Goal: Navigation & Orientation: Find specific page/section

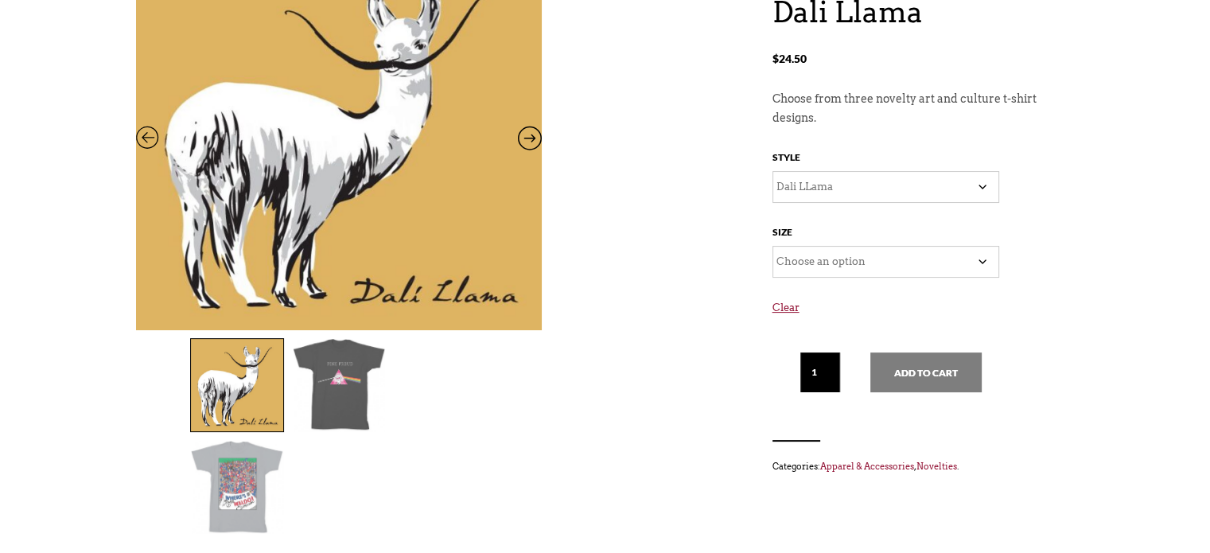
scroll to position [250, 0]
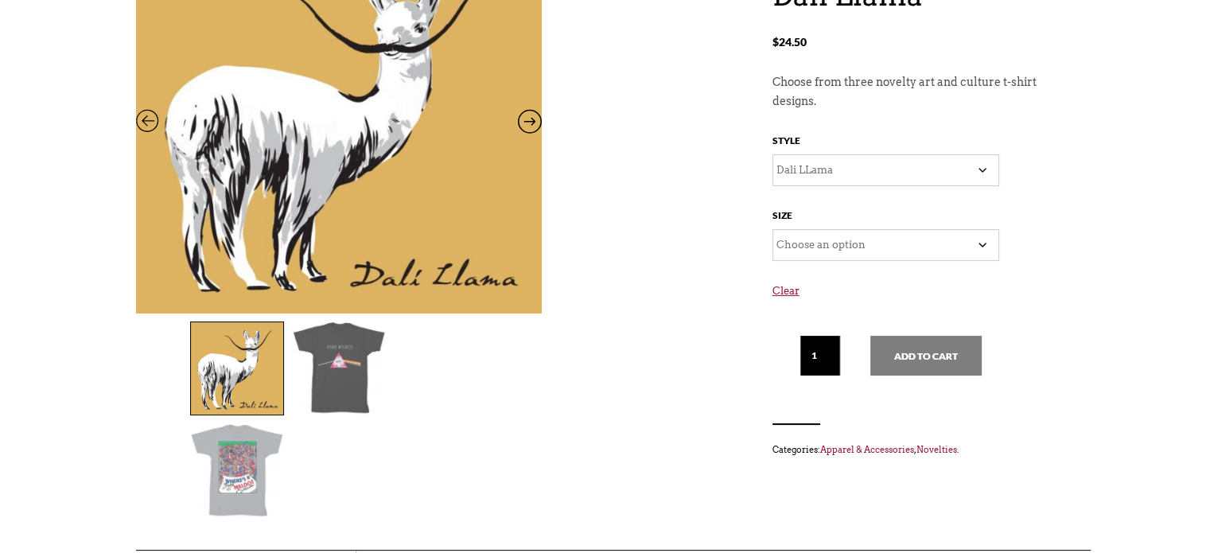
click at [336, 365] on img at bounding box center [339, 368] width 92 height 92
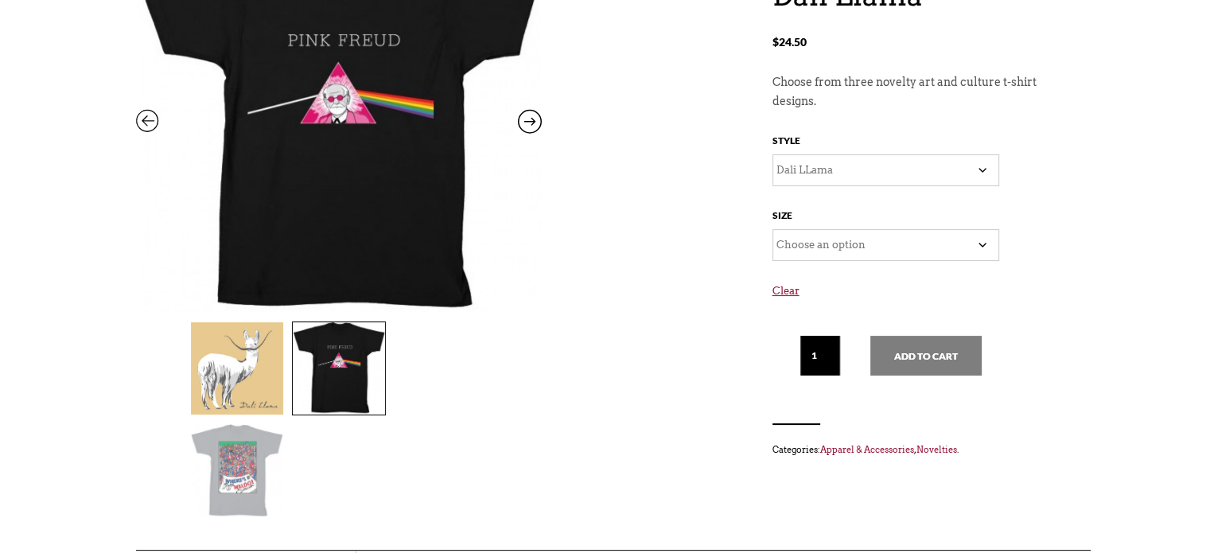
click at [283, 424] on img at bounding box center [237, 470] width 92 height 92
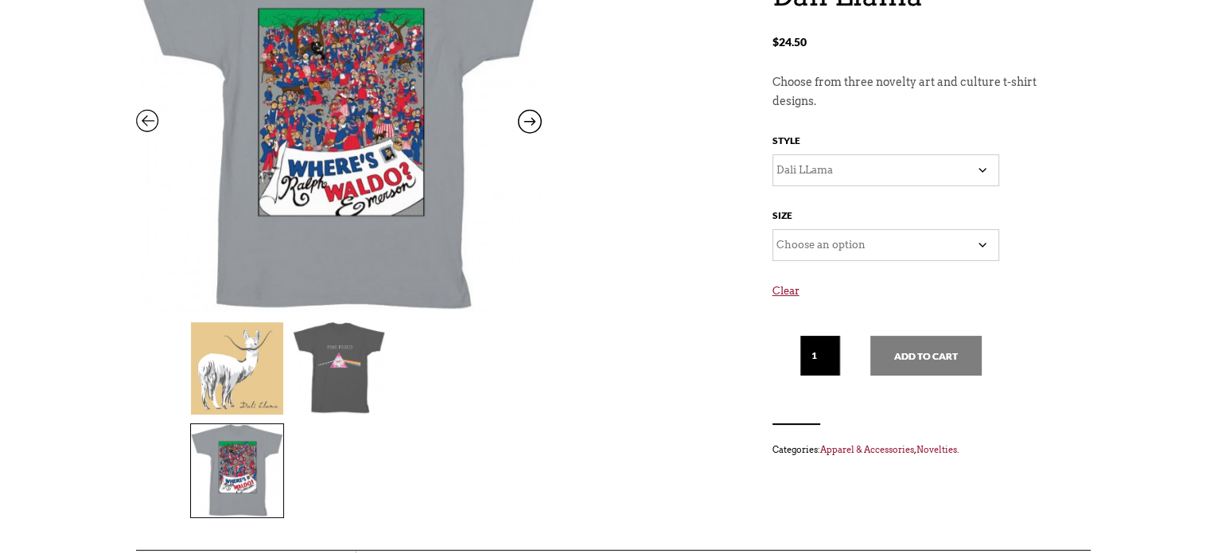
click at [239, 399] on img at bounding box center [237, 368] width 92 height 92
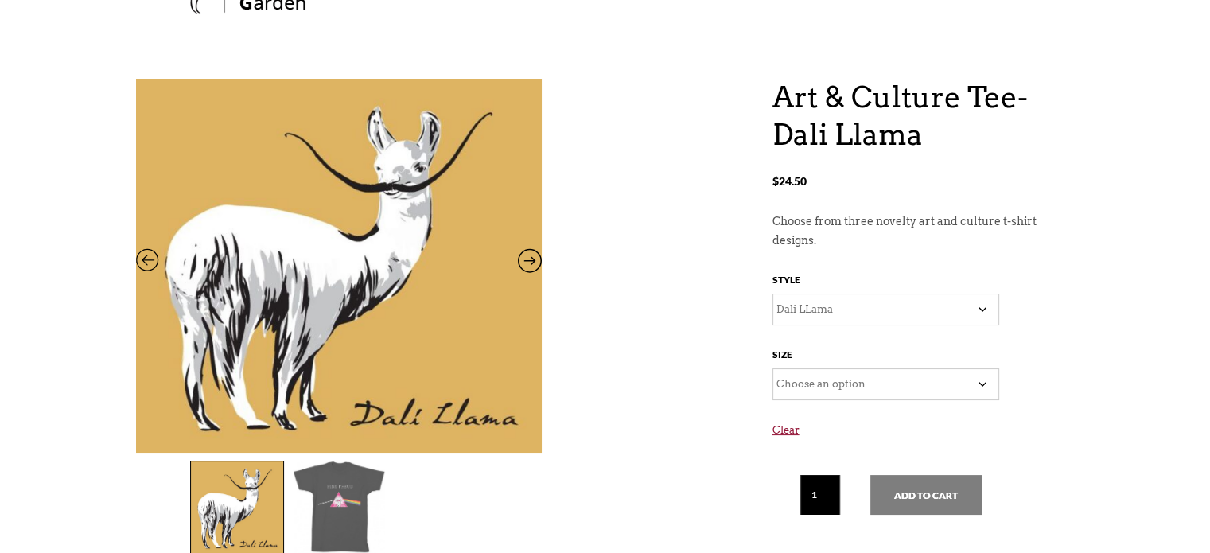
scroll to position [0, 0]
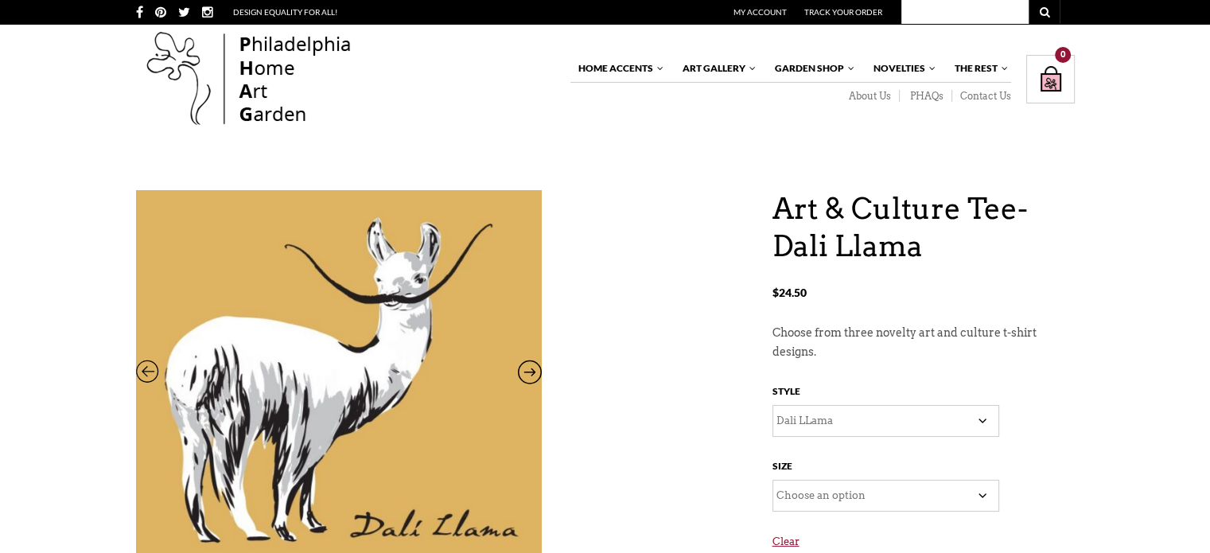
click at [274, 68] on img at bounding box center [249, 80] width 226 height 102
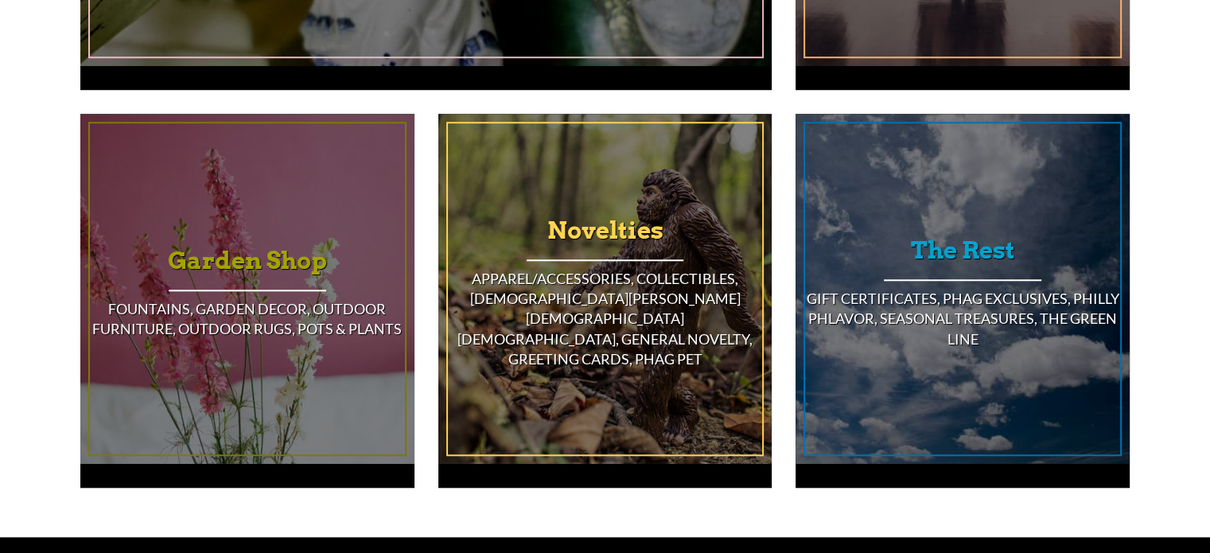
scroll to position [1336, 0]
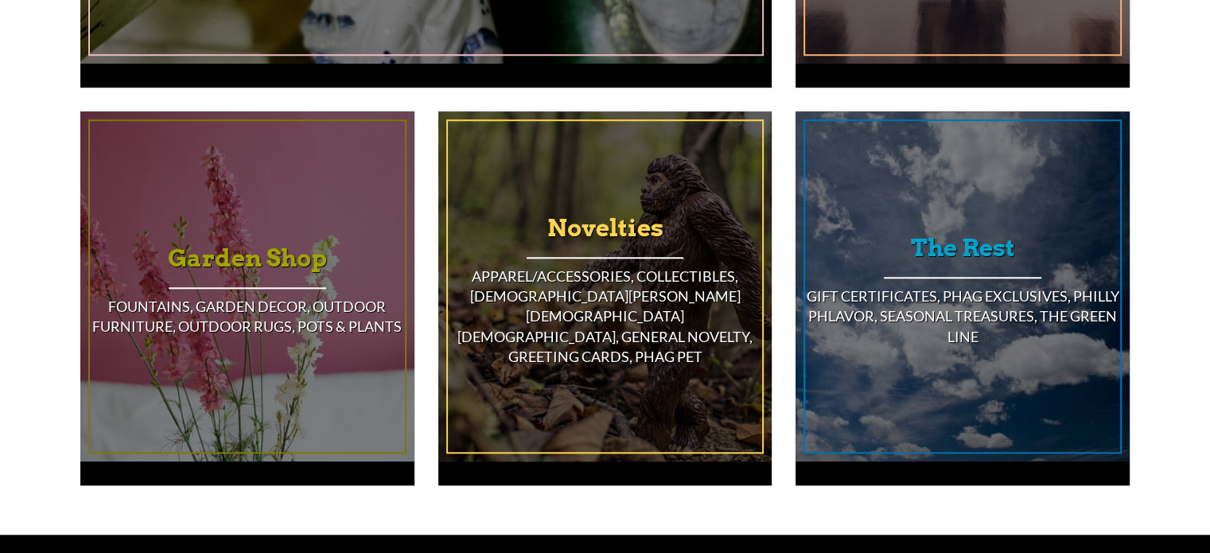
click at [596, 273] on h4 "Apparel/Accessories, Collectibles, [DEMOGRAPHIC_DATA][PERSON_NAME][DEMOGRAPHIC_…" at bounding box center [605, 316] width 315 height 100
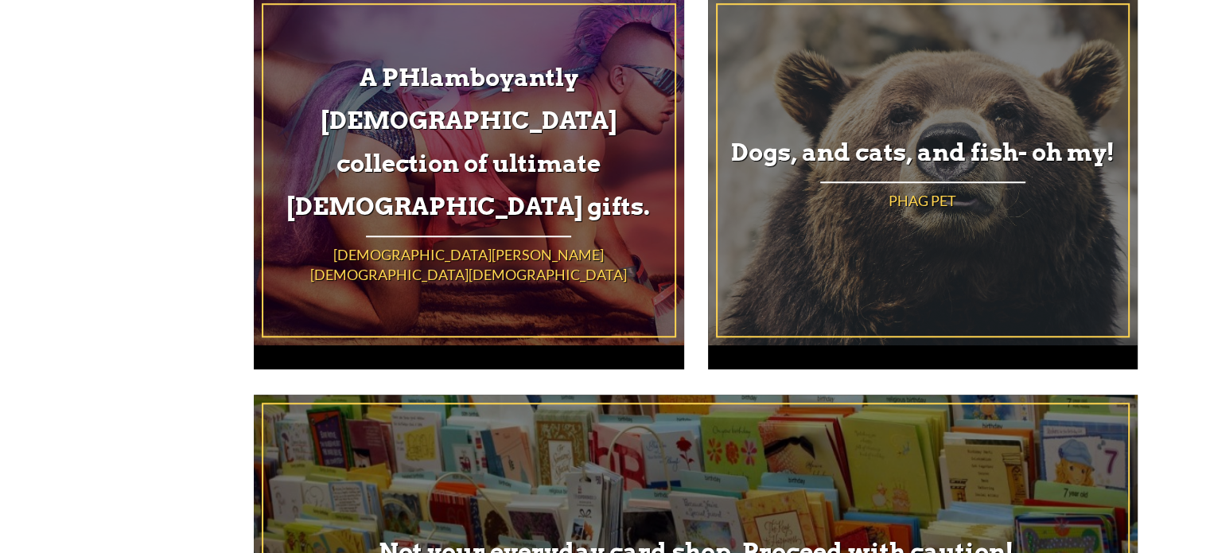
scroll to position [1428, 0]
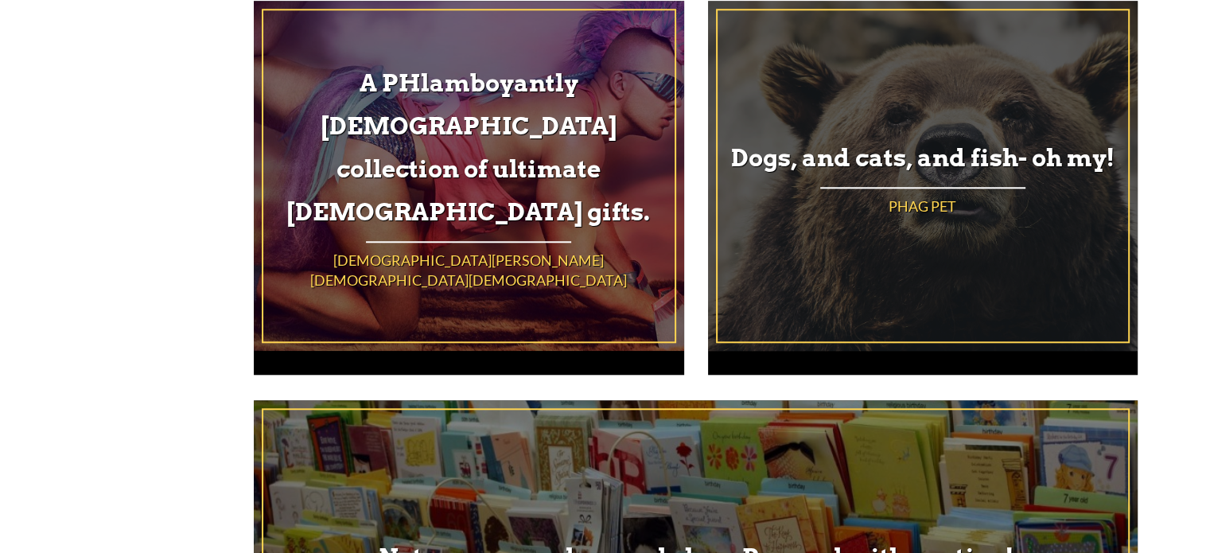
click at [950, 161] on h3 "Dogs, and cats, and fish- oh my!" at bounding box center [922, 157] width 410 height 43
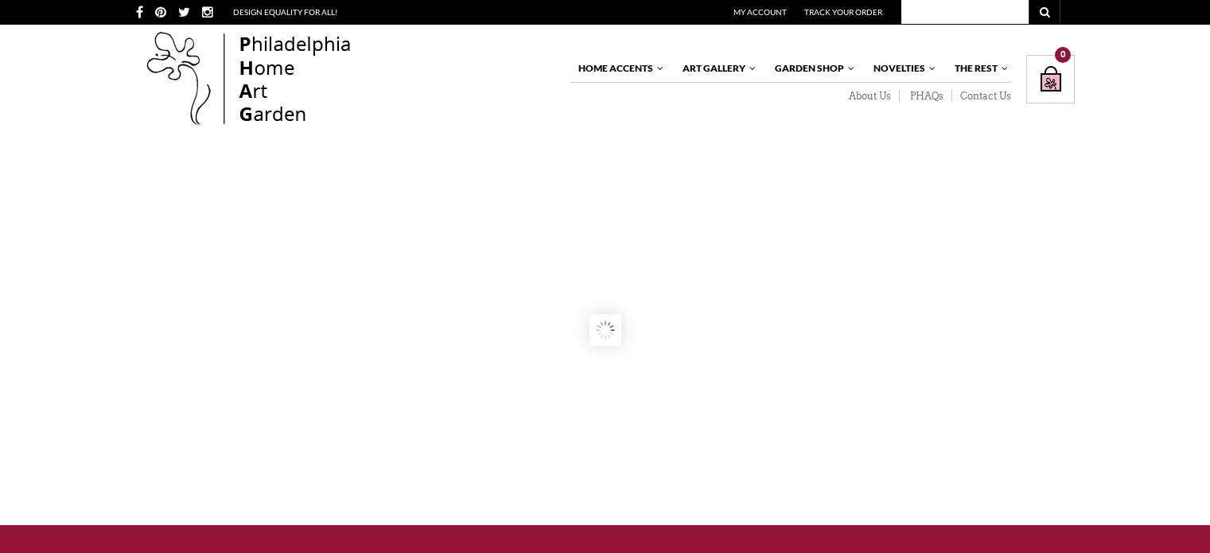
scroll to position [1336, 0]
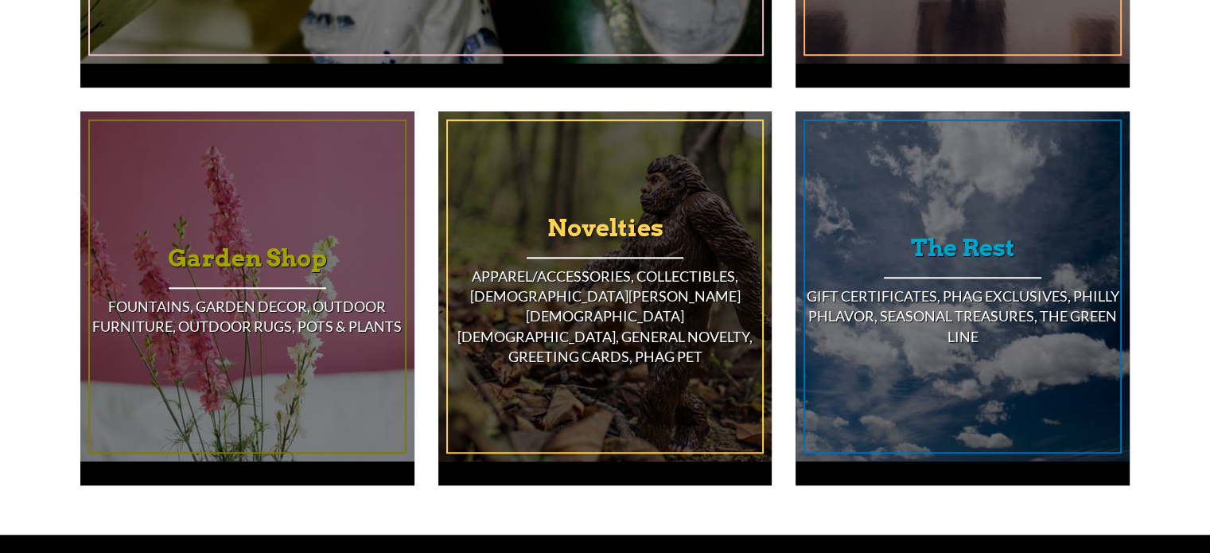
click at [571, 213] on h3 "Novelties" at bounding box center [605, 227] width 315 height 43
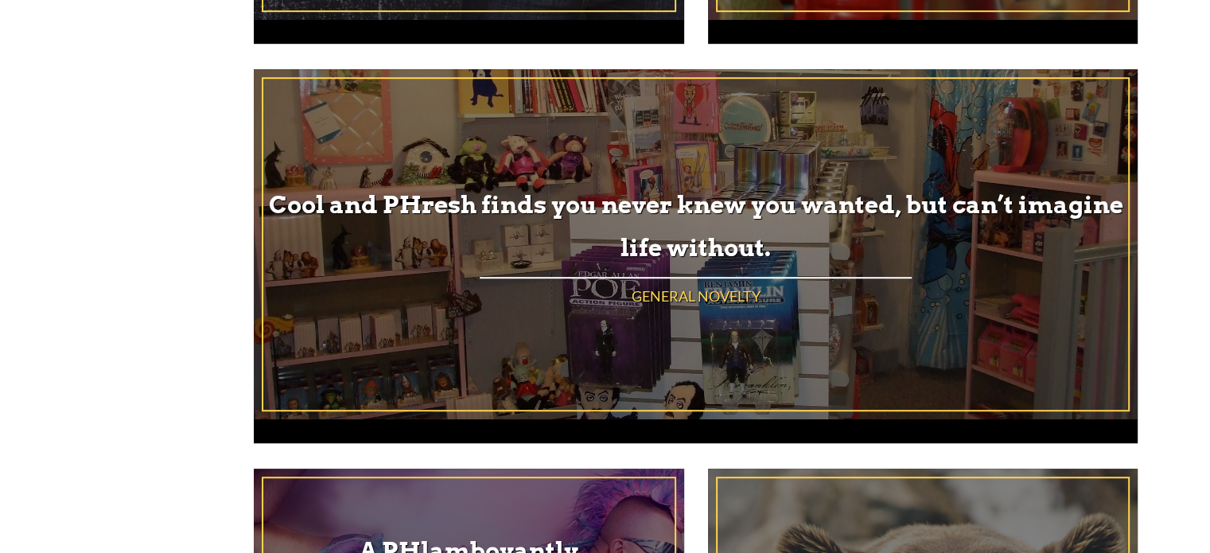
scroll to position [967, 0]
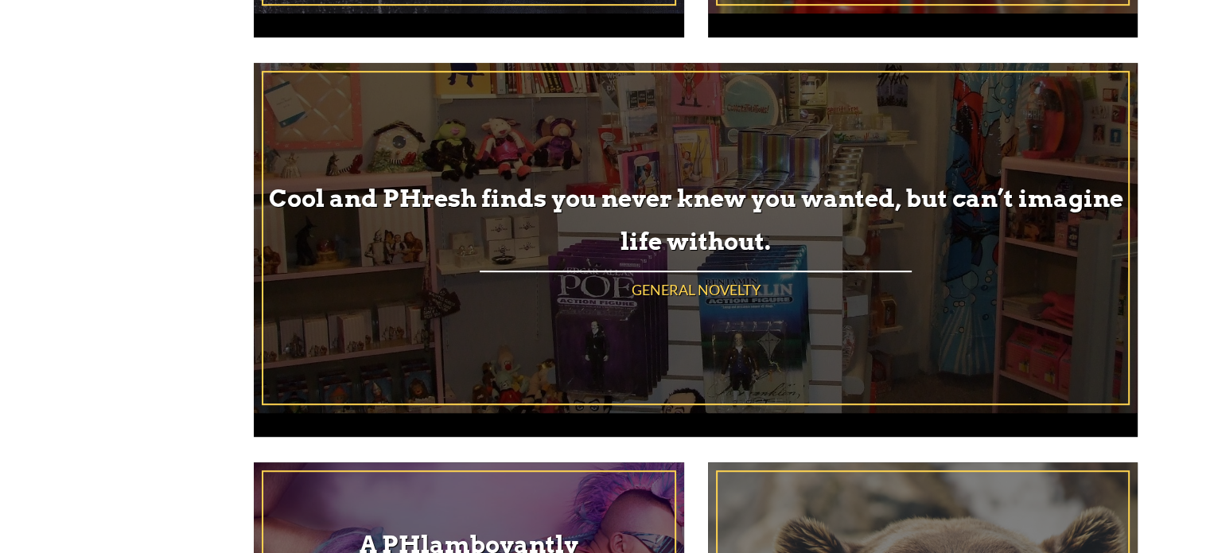
click at [744, 193] on h3 "Cool and PHresh finds you never knew you wanted, but can’t imagine life without." at bounding box center [695, 220] width 864 height 86
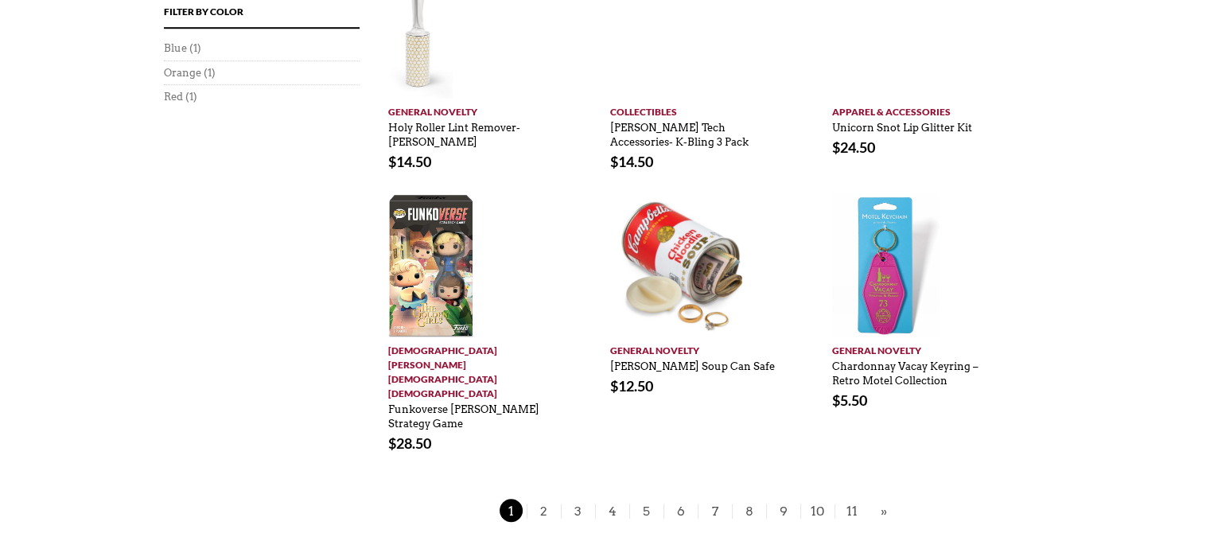
scroll to position [1194, 0]
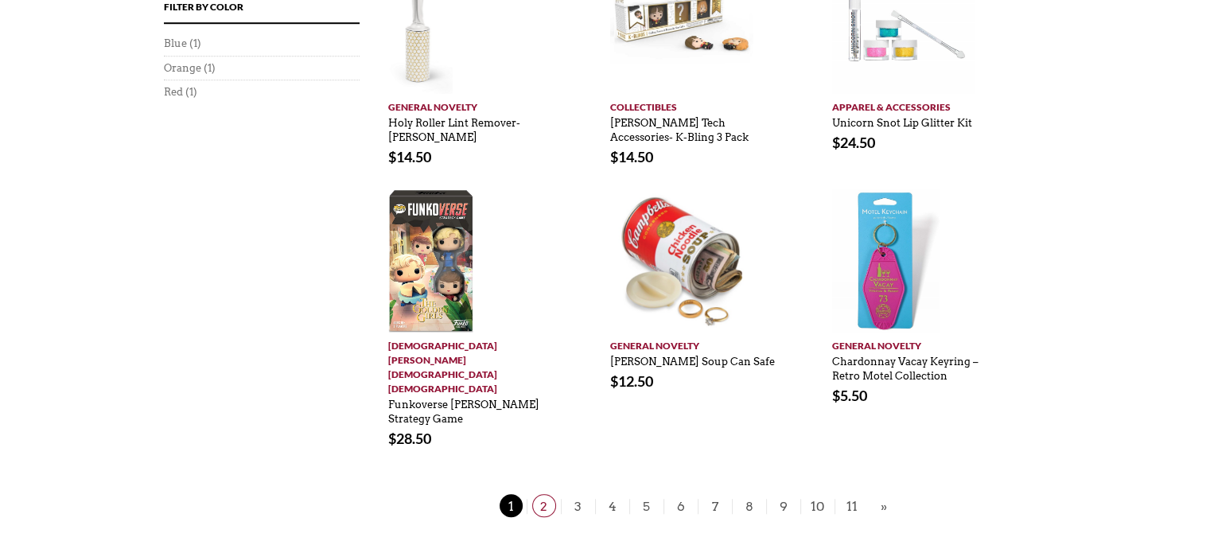
click at [547, 494] on span "2" at bounding box center [544, 505] width 24 height 23
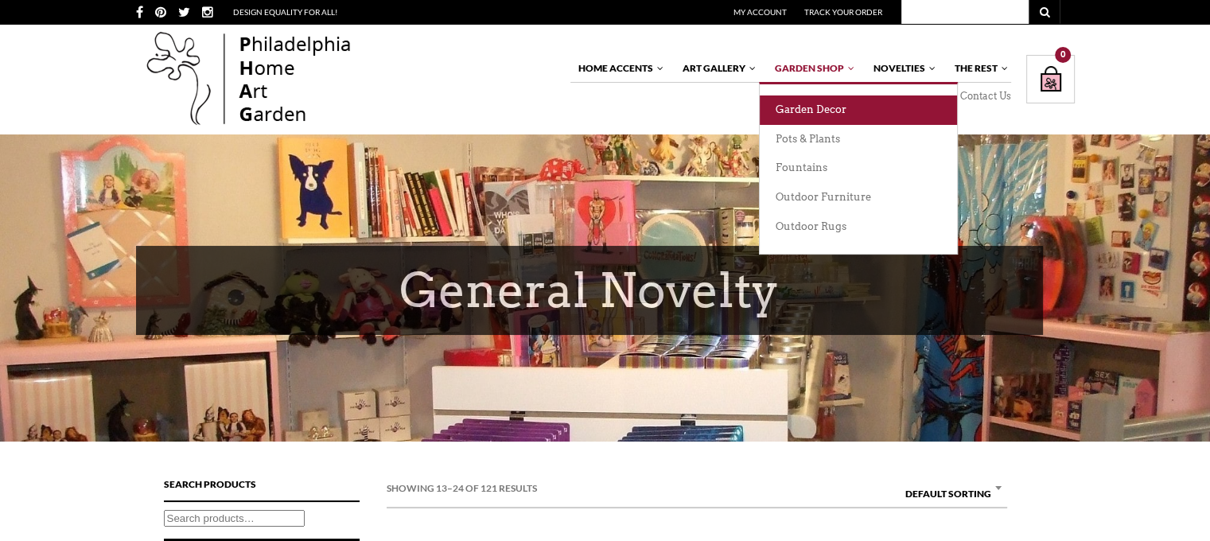
click at [810, 104] on link "Garden Decor" at bounding box center [857, 109] width 197 height 29
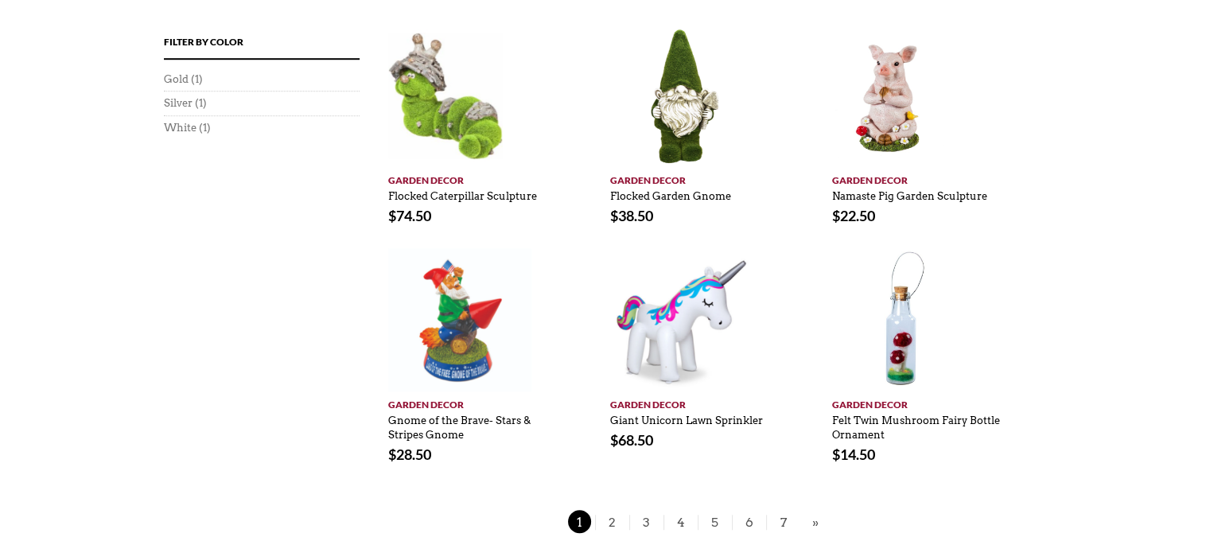
scroll to position [1069, 0]
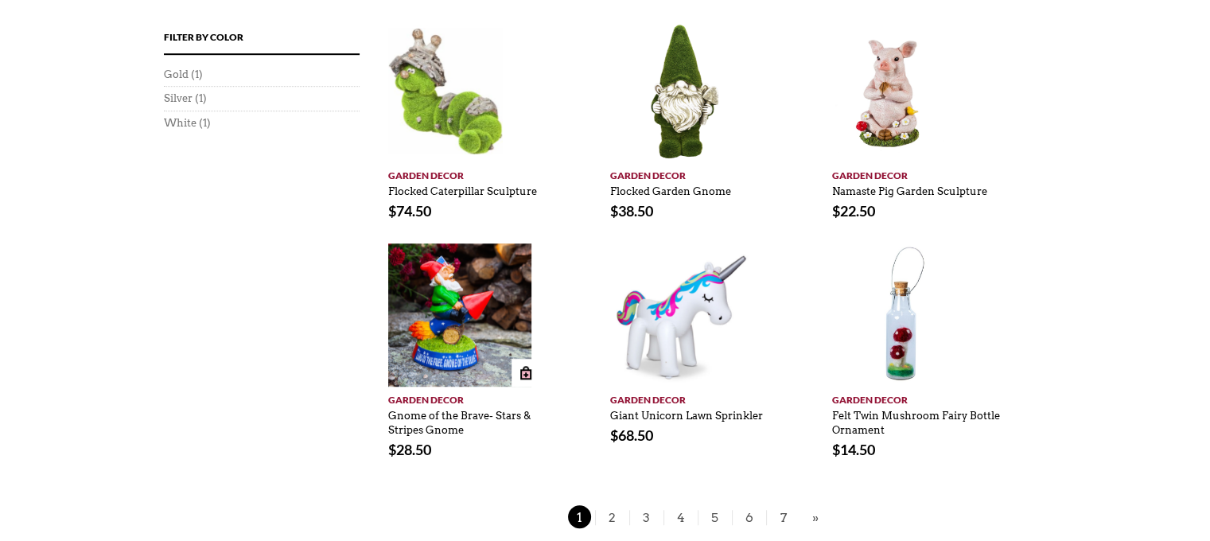
click at [452, 314] on img at bounding box center [459, 314] width 143 height 143
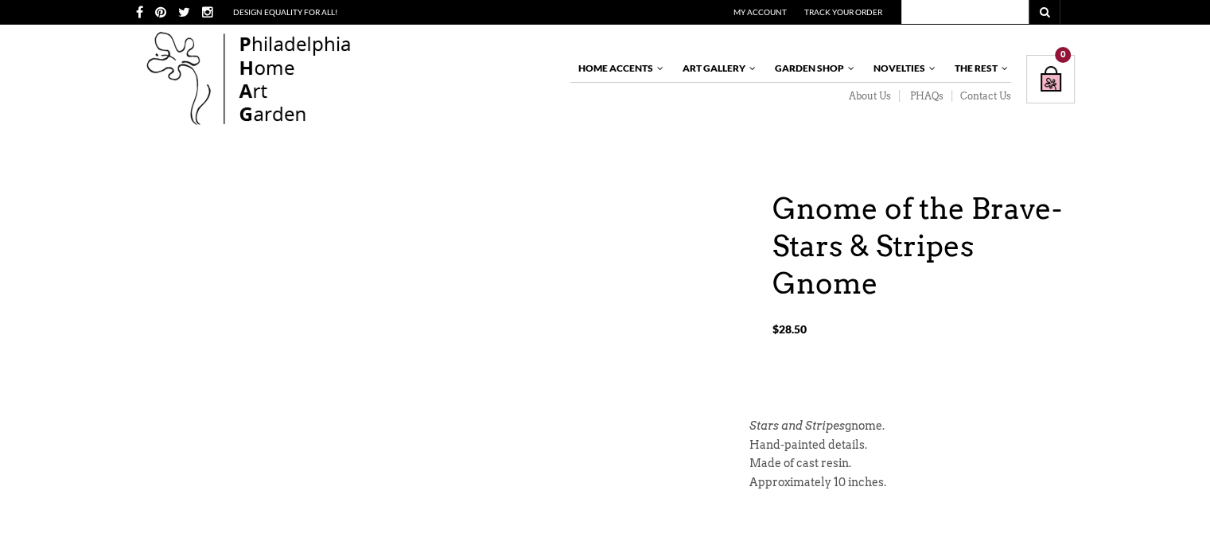
click at [613, 517] on div "Gnome of the Brave- Stars & Stripes Gnome $ 28.50 Gnome of the Brave- Stars & S…" at bounding box center [605, 478] width 938 height 577
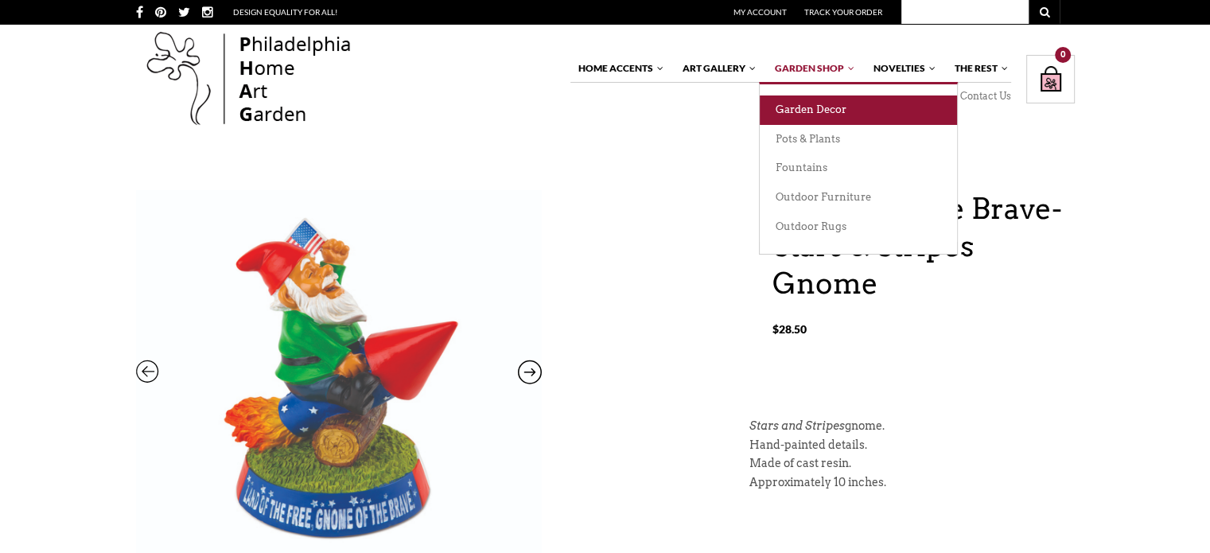
click at [812, 106] on link "Garden Decor" at bounding box center [857, 109] width 197 height 29
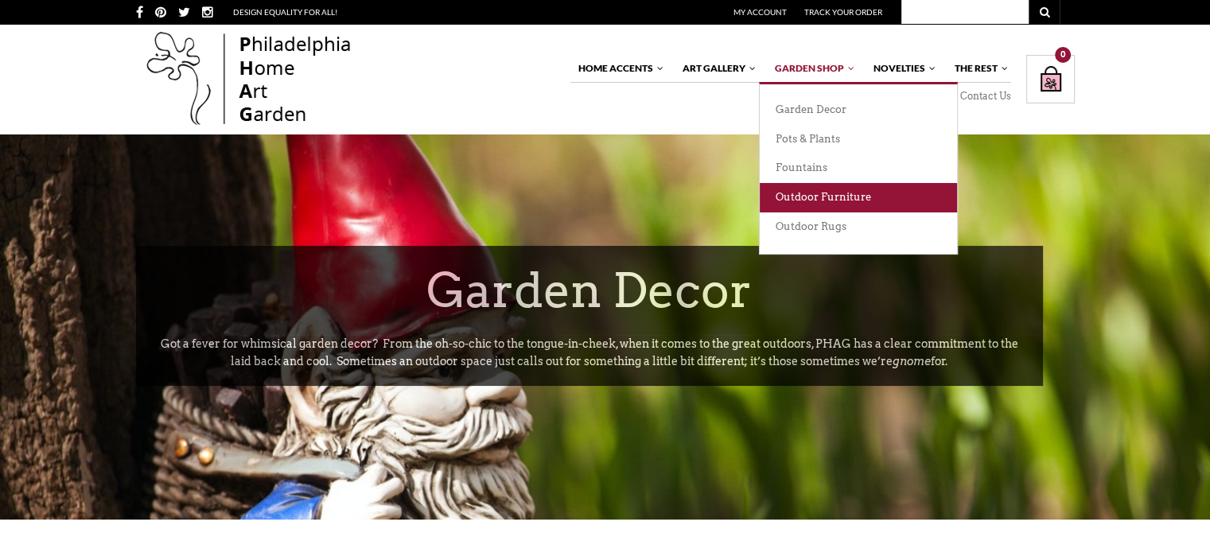
click at [821, 195] on link "Outdoor Furniture" at bounding box center [857, 197] width 197 height 29
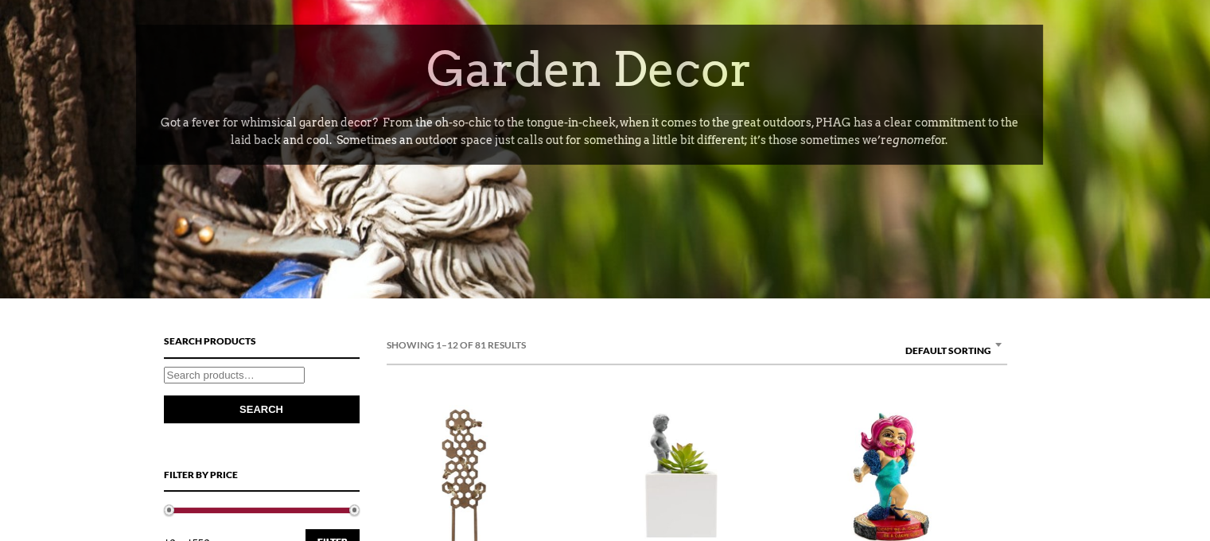
scroll to position [293, 0]
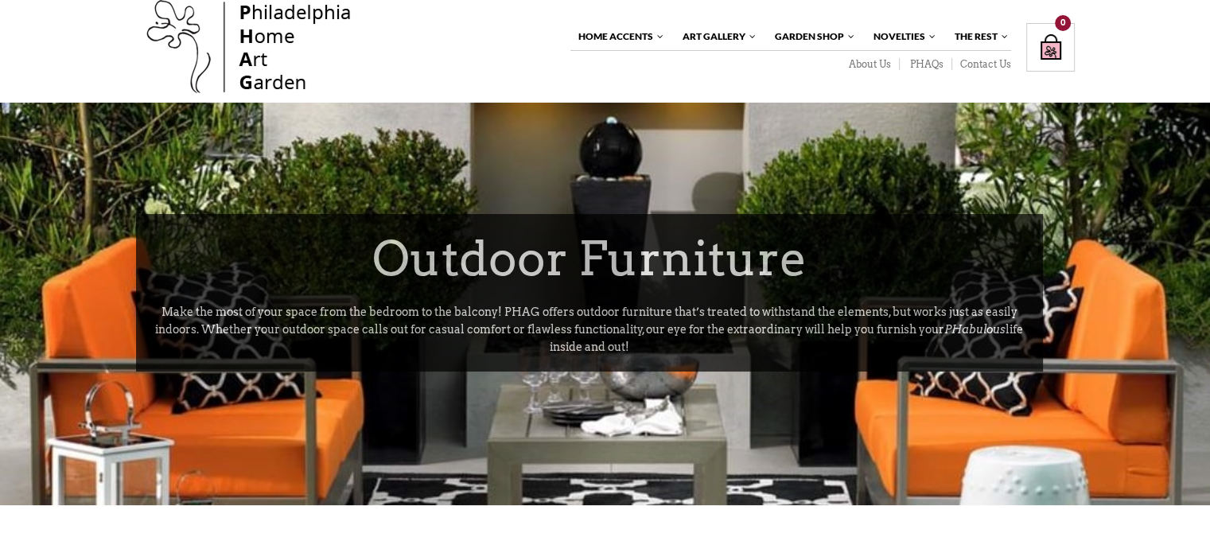
scroll to position [2, 0]
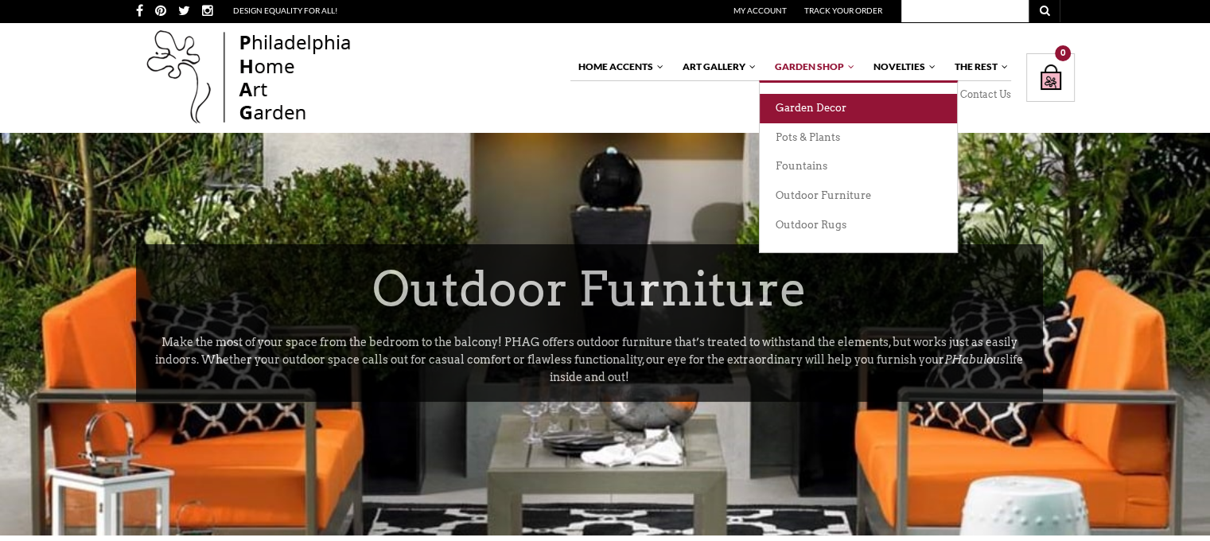
click at [788, 104] on link "Garden Decor" at bounding box center [857, 108] width 197 height 29
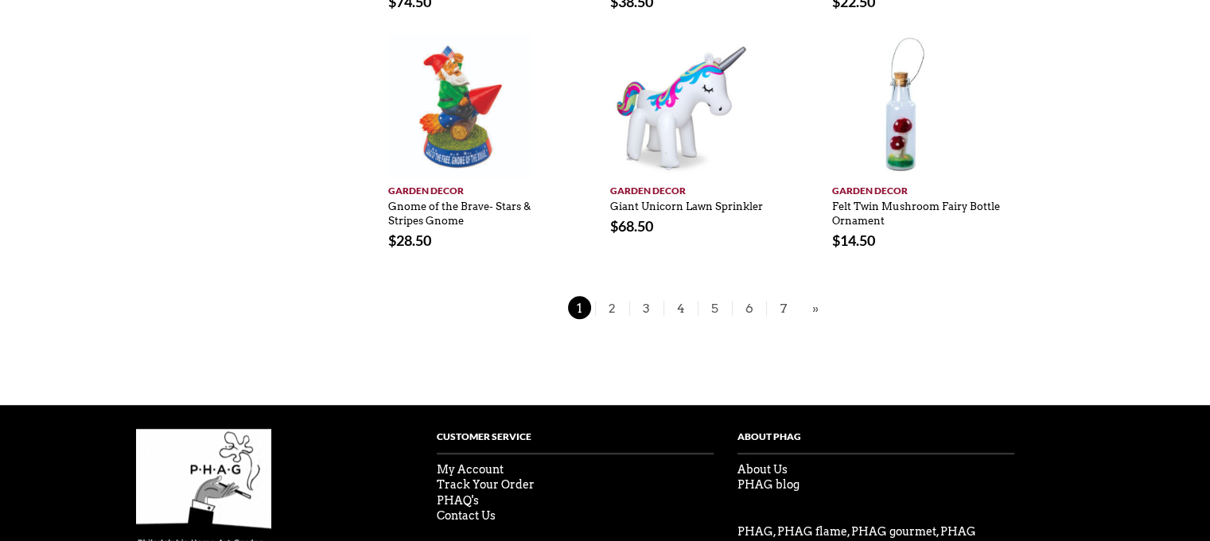
scroll to position [1280, 0]
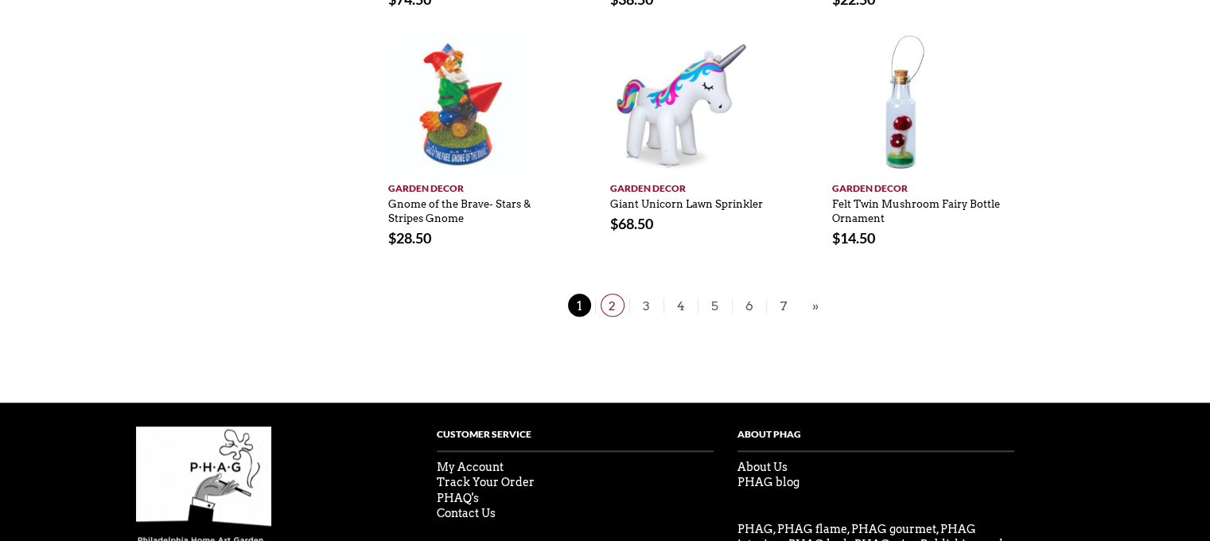
click at [611, 305] on span "2" at bounding box center [612, 304] width 24 height 23
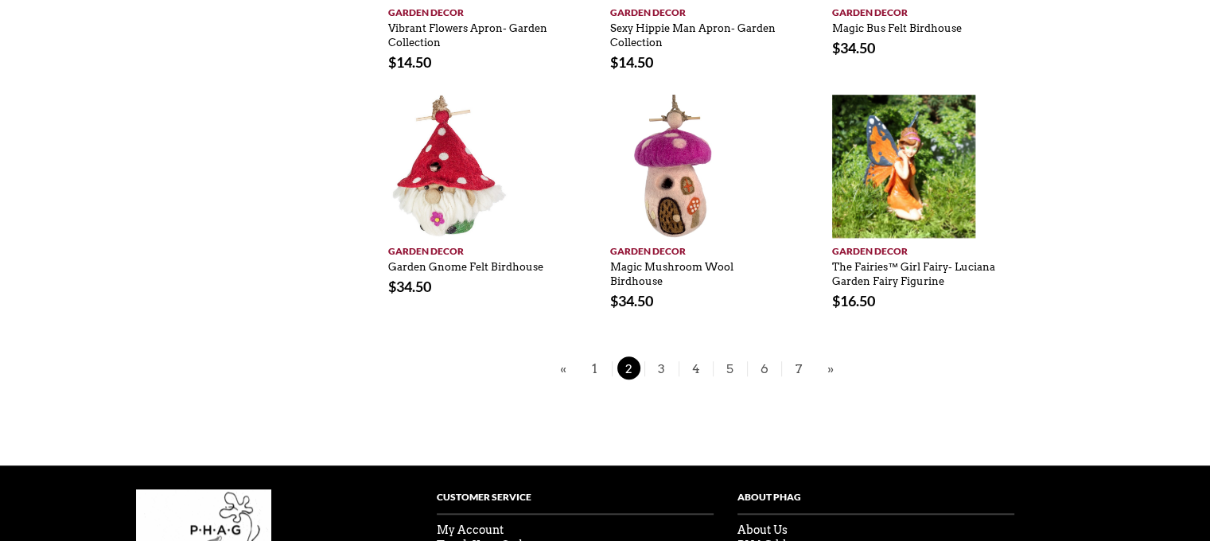
scroll to position [1174, 0]
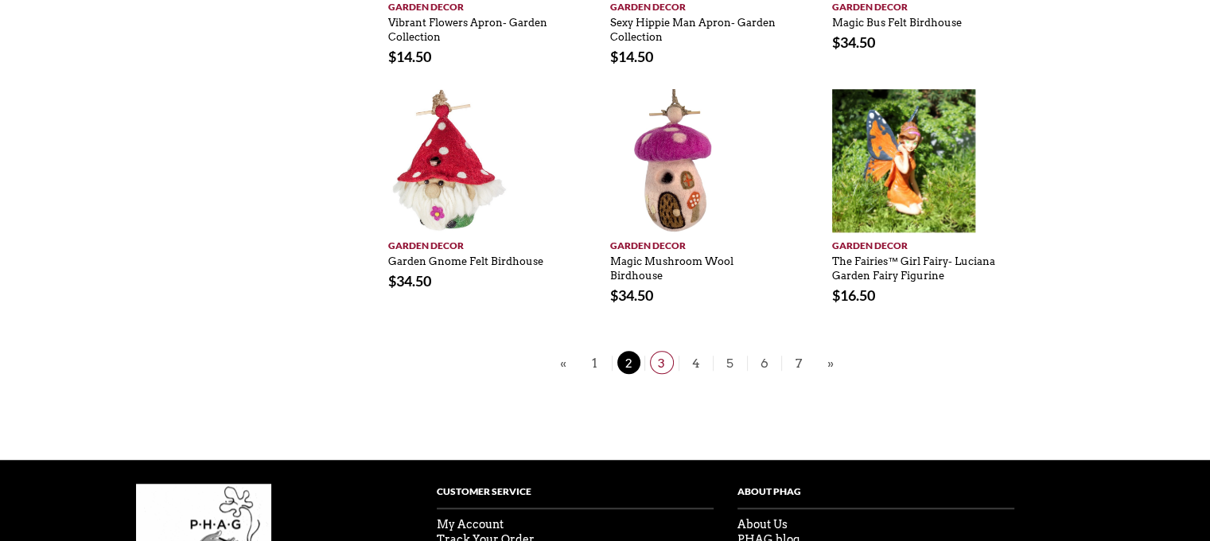
click at [656, 361] on span "3" at bounding box center [662, 362] width 24 height 23
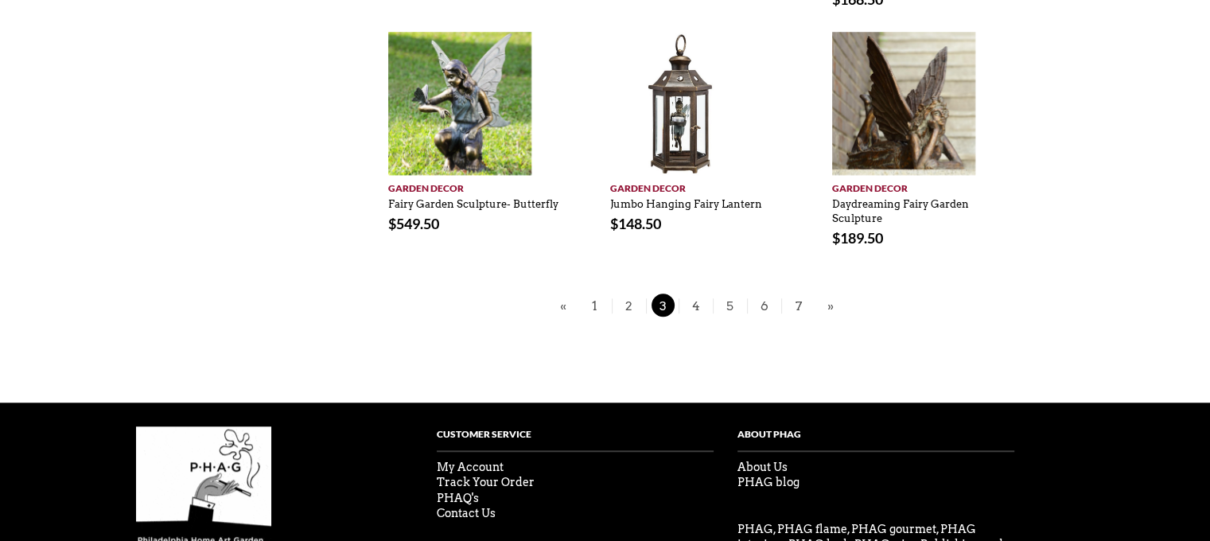
scroll to position [1298, 0]
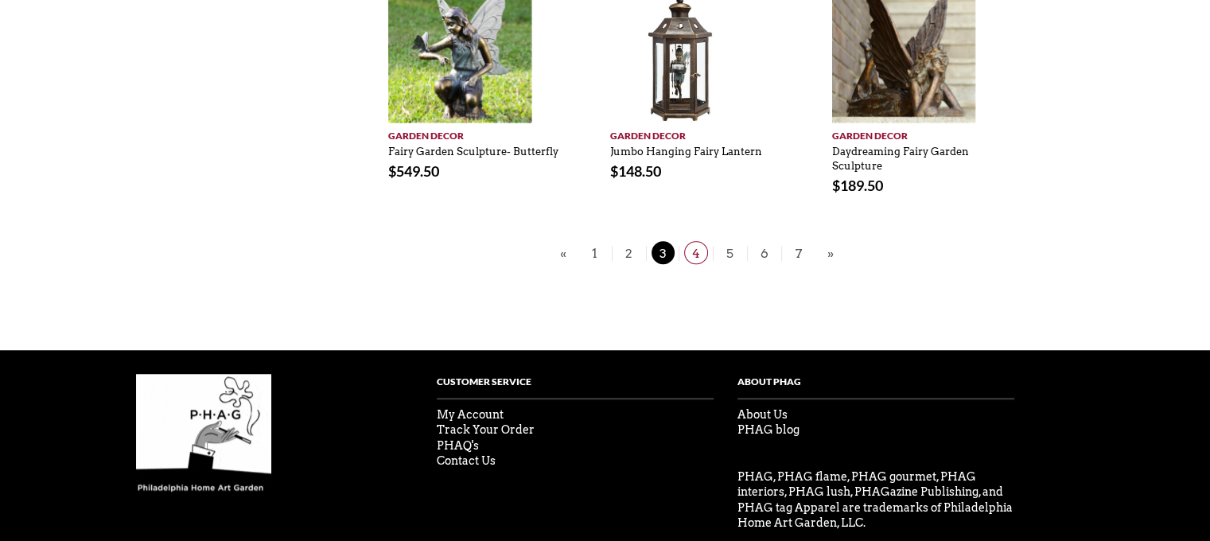
click at [698, 241] on span "4" at bounding box center [696, 252] width 24 height 23
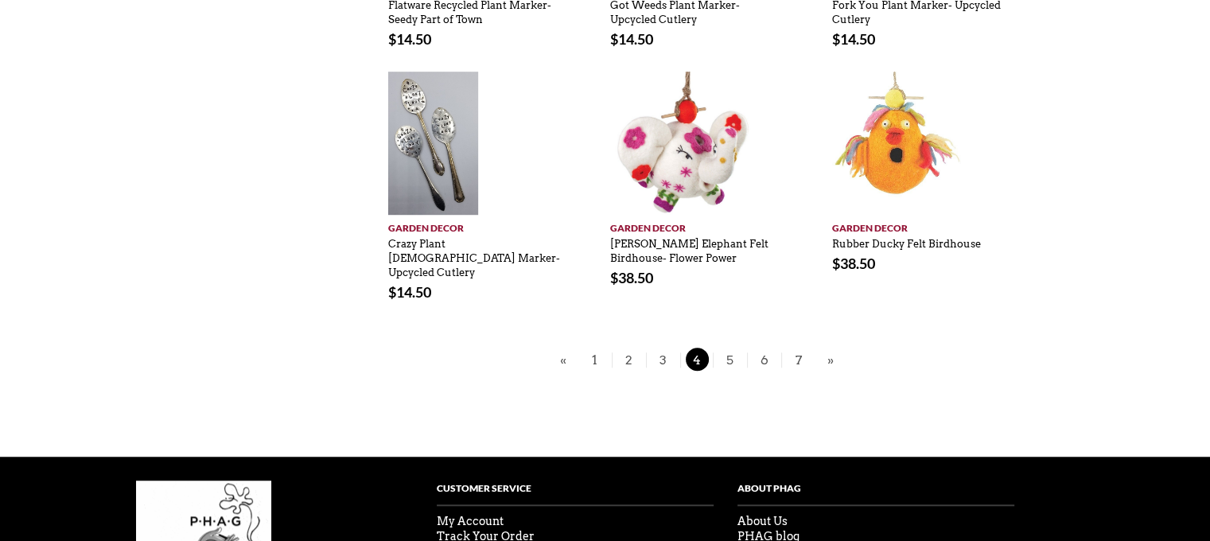
scroll to position [1194, 0]
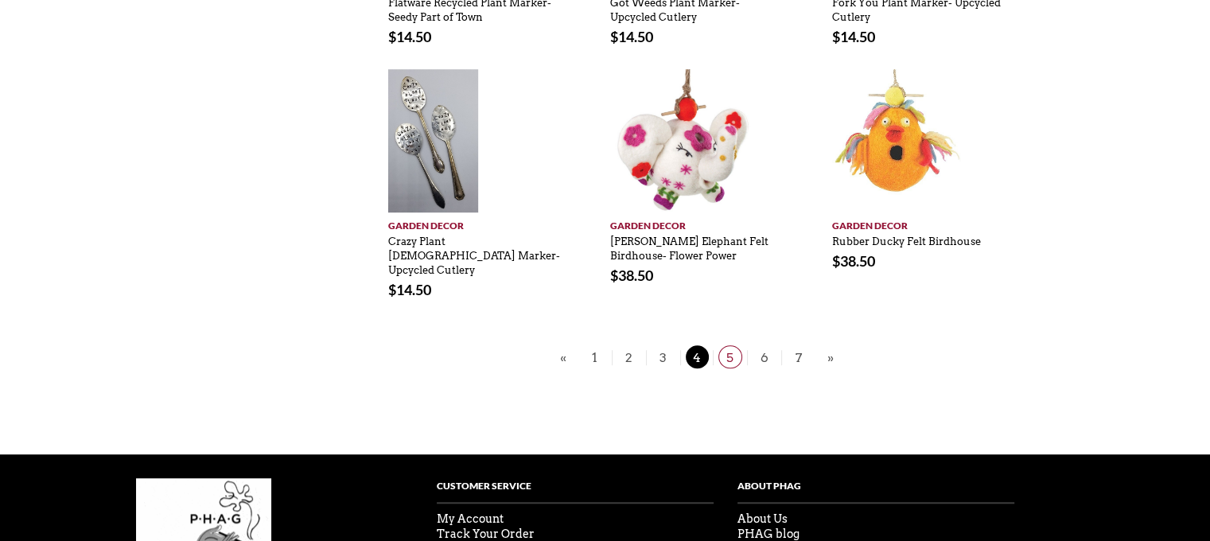
click at [731, 345] on span "5" at bounding box center [730, 356] width 24 height 23
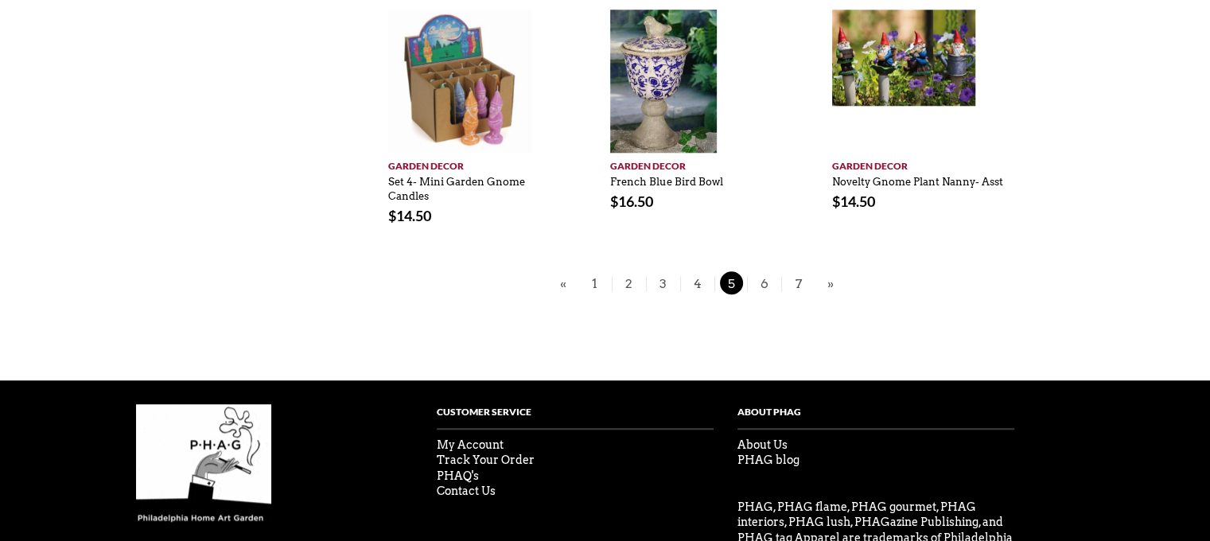
scroll to position [1307, 0]
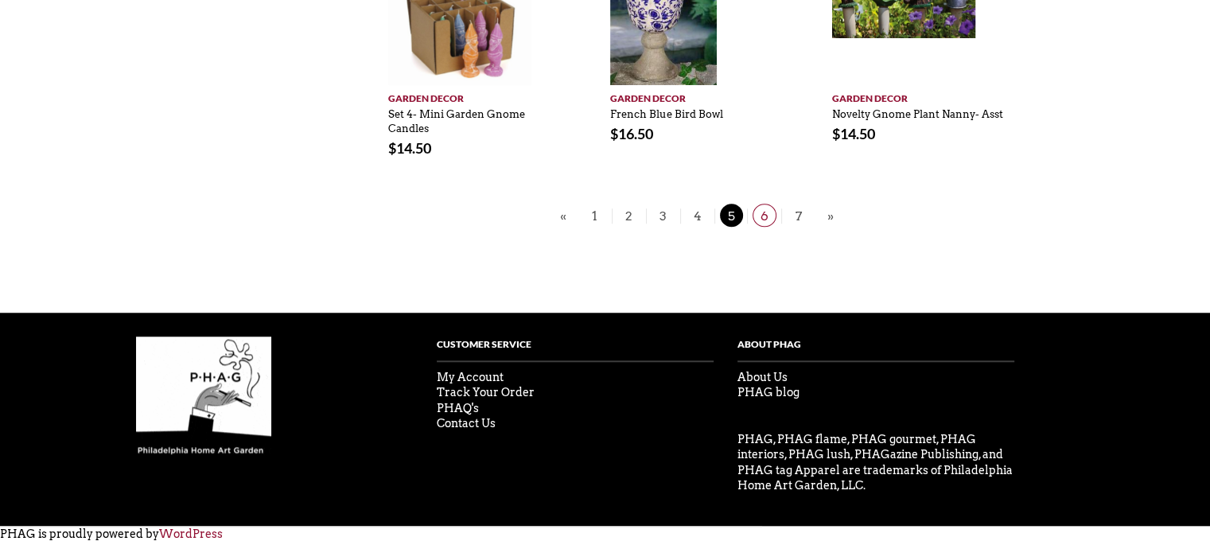
click at [761, 216] on span "6" at bounding box center [764, 215] width 24 height 23
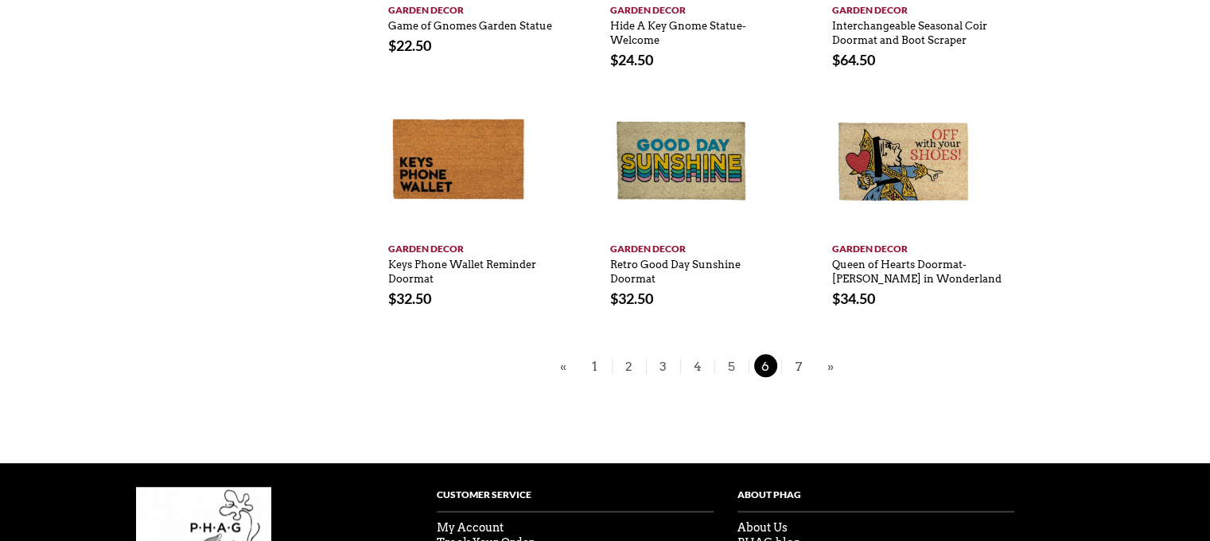
scroll to position [1174, 0]
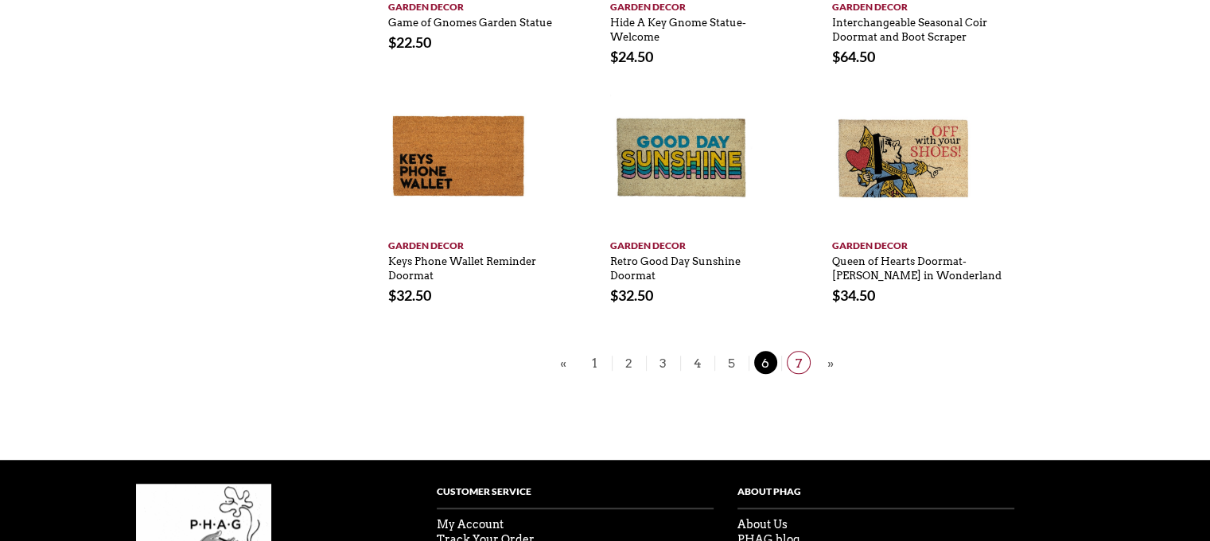
click at [795, 359] on span "7" at bounding box center [798, 362] width 24 height 23
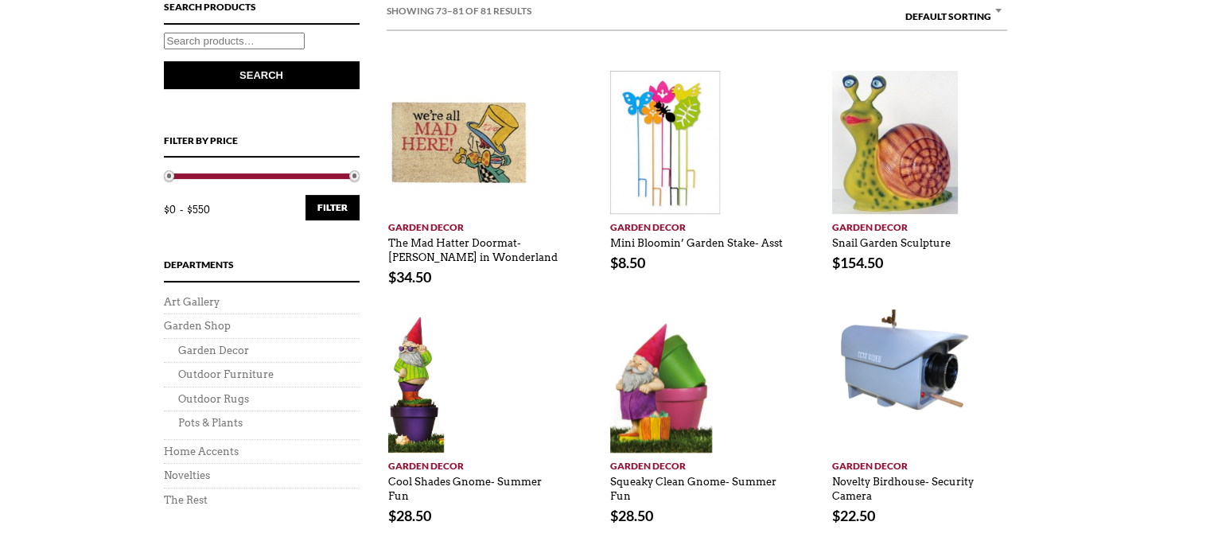
scroll to position [499, 0]
